Goal: Task Accomplishment & Management: Complete application form

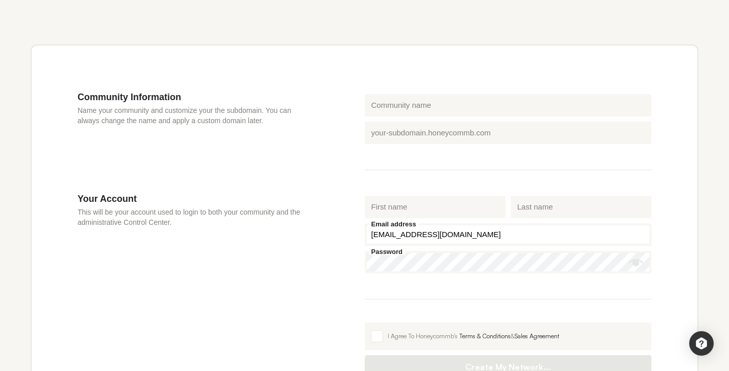
scroll to position [277, 0]
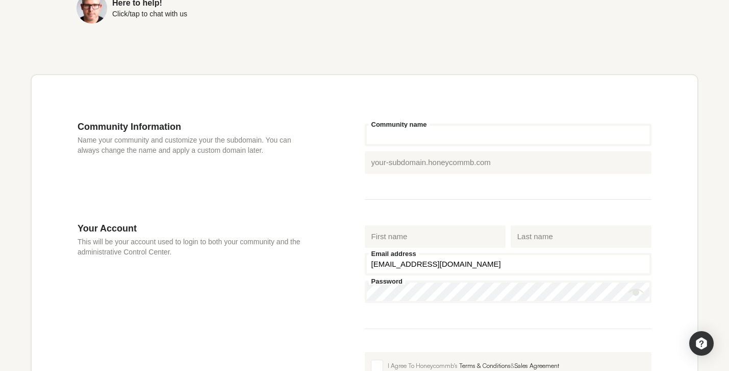
click at [440, 124] on input "Community name" at bounding box center [508, 135] width 287 height 22
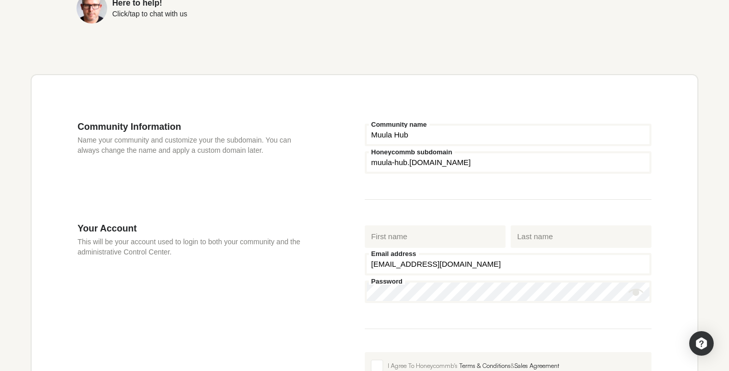
type input "Muula Hub"
click at [416, 174] on fieldset "Muula Hub Community name Honeycommb subdomain muula-hub .[DOMAIN_NAME]" at bounding box center [508, 160] width 287 height 79
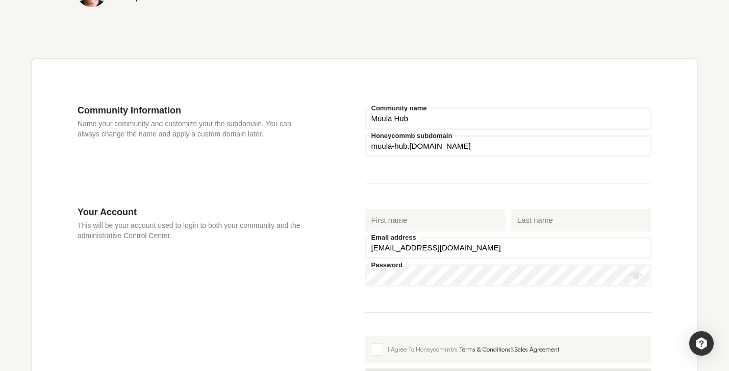
scroll to position [295, 0]
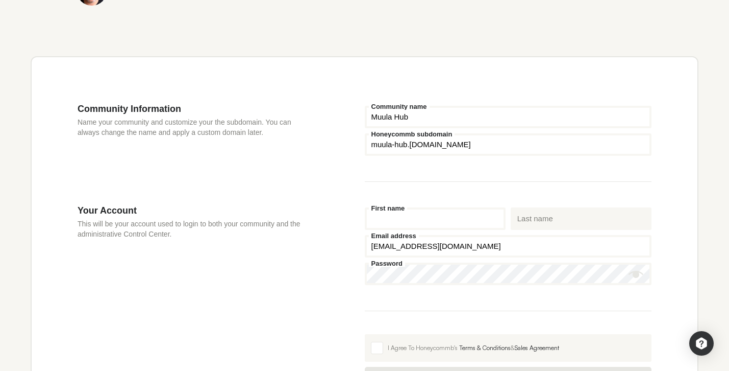
click at [403, 207] on input "First name" at bounding box center [435, 218] width 141 height 22
click at [374, 207] on input "GFTY" at bounding box center [435, 218] width 141 height 22
click at [377, 207] on input "GFTY" at bounding box center [435, 218] width 141 height 22
type input "[PERSON_NAME]"
click at [529, 207] on input "Last name" at bounding box center [581, 218] width 141 height 22
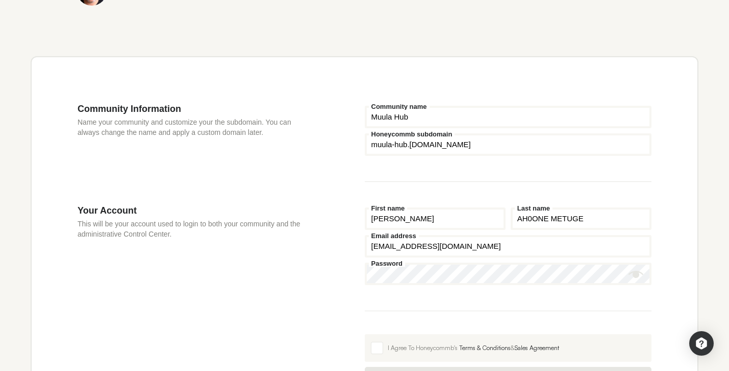
click at [532, 207] on input "AH0ONE METUGE" at bounding box center [581, 218] width 141 height 22
type input "[PERSON_NAME]"
click at [447, 235] on input "[EMAIL_ADDRESS][DOMAIN_NAME]" at bounding box center [508, 246] width 287 height 22
type input "[EMAIL_ADDRESS][DOMAIN_NAME]"
click at [635, 271] on icon "Show password" at bounding box center [636, 274] width 15 height 7
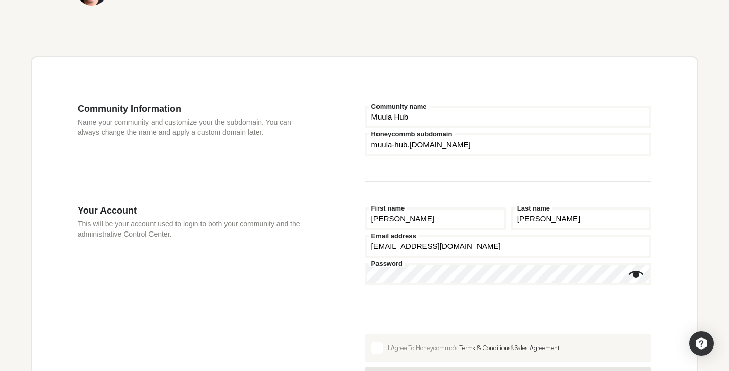
click at [637, 271] on icon "Show password" at bounding box center [636, 274] width 15 height 7
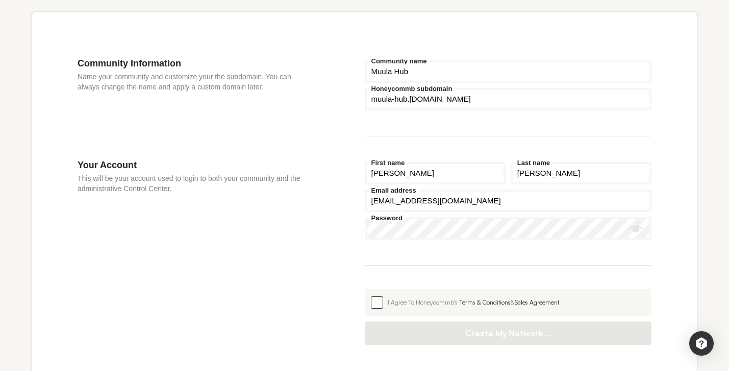
click at [382, 288] on label "I Agree To Honeycommb's Terms & Conditions & Sales Agreement" at bounding box center [508, 302] width 287 height 28
click at [365, 288] on input "I Agree To Honeycommb's Terms & Conditions & Sales Agreement" at bounding box center [365, 288] width 0 height 0
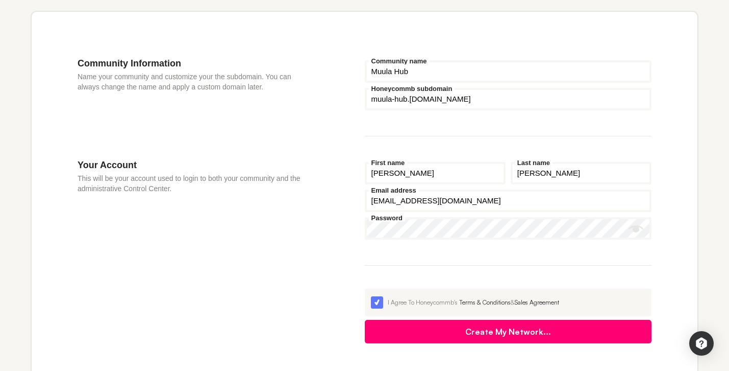
click at [458, 320] on button "Create My Network..." at bounding box center [508, 331] width 287 height 23
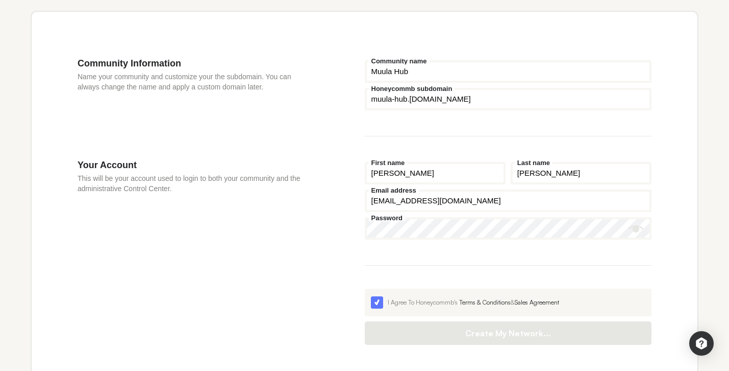
scroll to position [329, 0]
